Goal: Information Seeking & Learning: Find specific fact

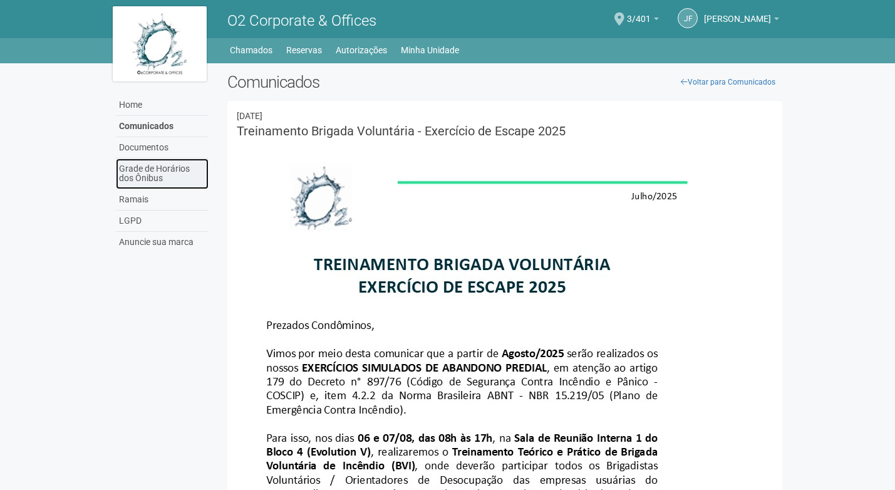
click at [168, 179] on link "Grade de Horários dos Ônibus" at bounding box center [162, 174] width 93 height 31
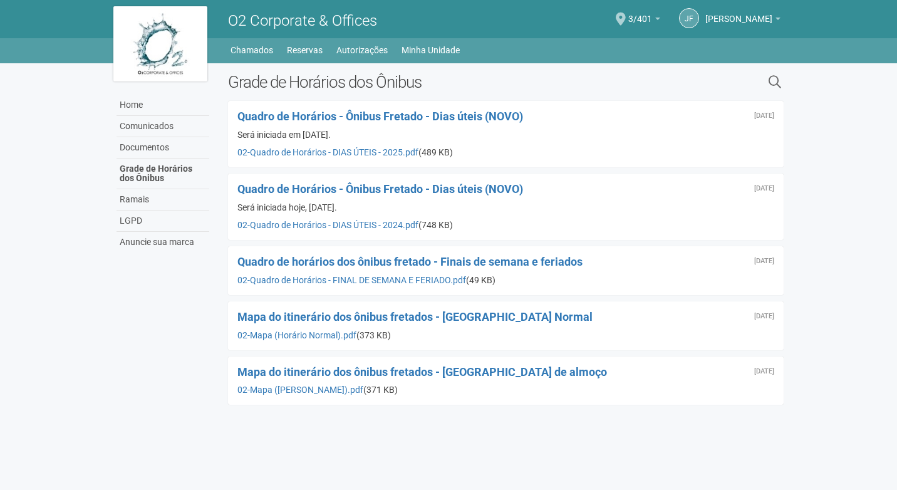
click at [424, 203] on div "Será iniciada hoje, 13/05/2024." at bounding box center [505, 207] width 537 height 11
click at [405, 211] on div "Será iniciada hoje, 13/05/2024." at bounding box center [505, 207] width 537 height 11
click at [407, 211] on div "Será iniciada hoje, 13/05/2024." at bounding box center [505, 207] width 537 height 11
click at [447, 187] on span "Quadro de Horários - Ônibus Fretado - Dias úteis (NOVO)" at bounding box center [380, 188] width 286 height 13
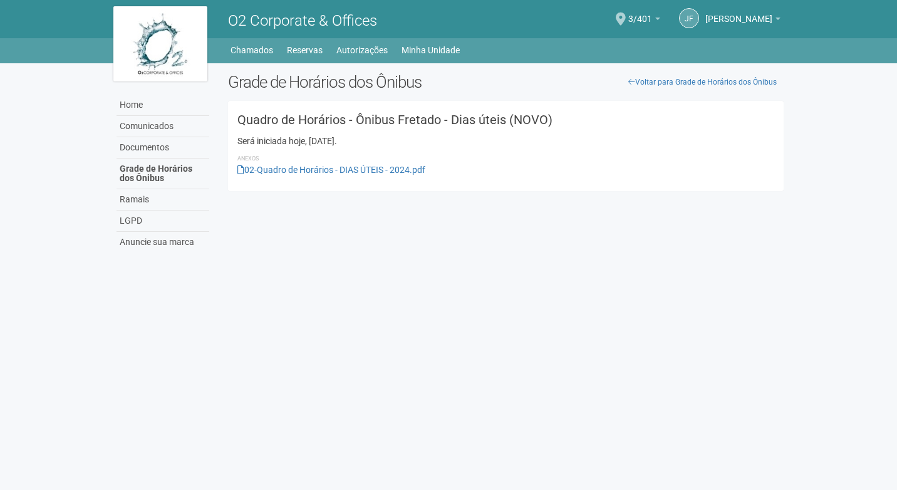
click at [315, 125] on h3 "Quadro de Horários - Ônibus Fretado - Dias úteis (NOVO)" at bounding box center [505, 119] width 537 height 13
click at [317, 173] on link "02-Quadro de Horários - DIAS ÚTEIS - 2024.pdf" at bounding box center [331, 170] width 188 height 10
